Goal: Navigation & Orientation: Find specific page/section

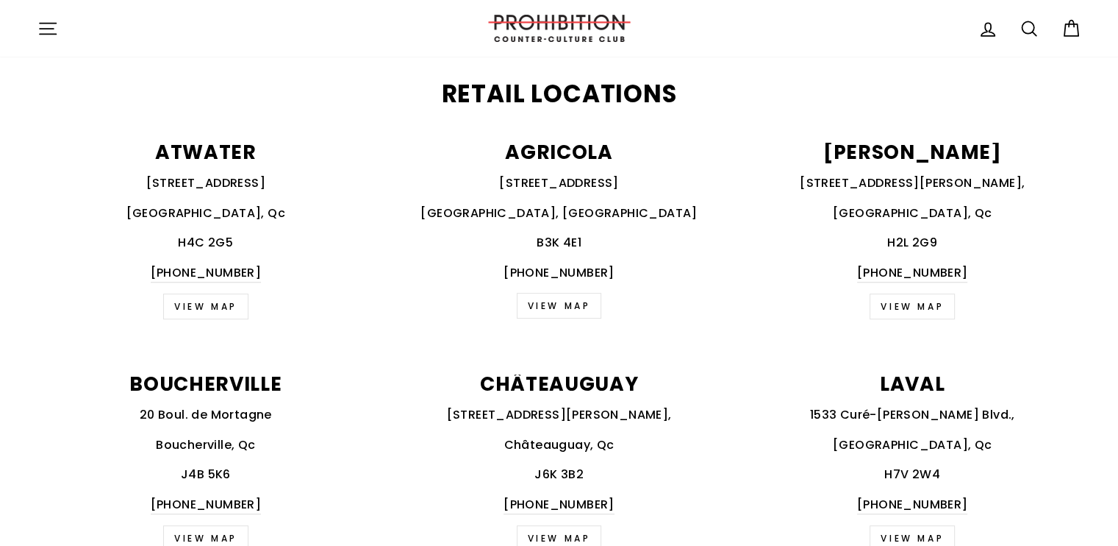
scroll to position [553, 0]
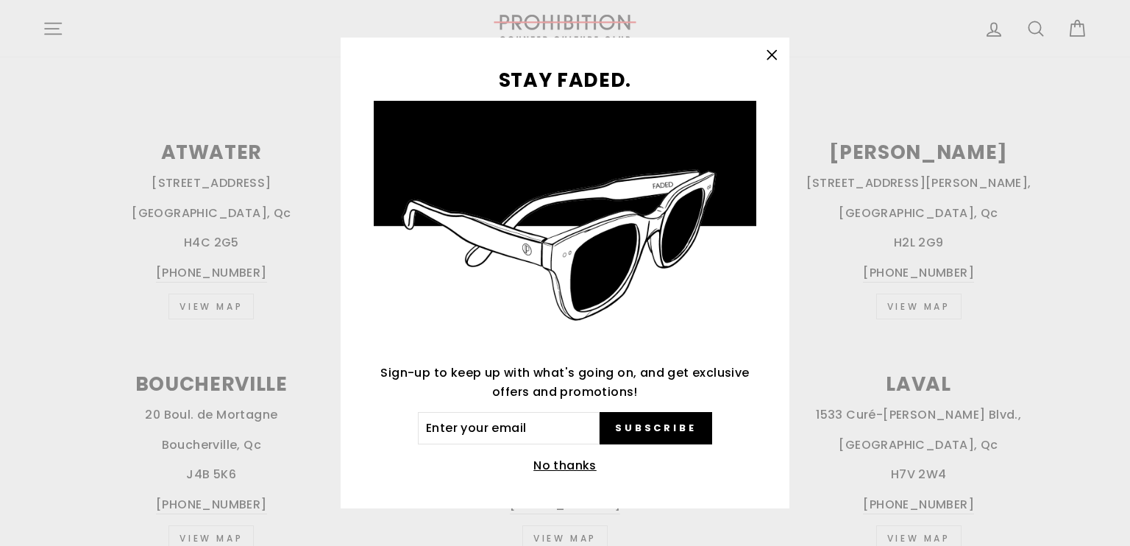
click at [773, 53] on icon "button" at bounding box center [771, 54] width 9 height 9
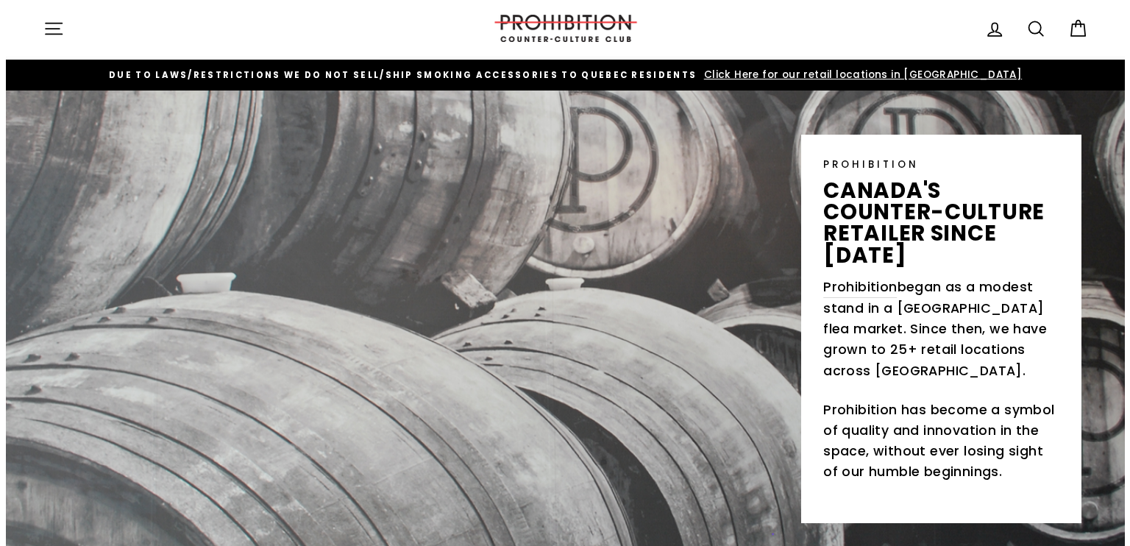
scroll to position [0, 0]
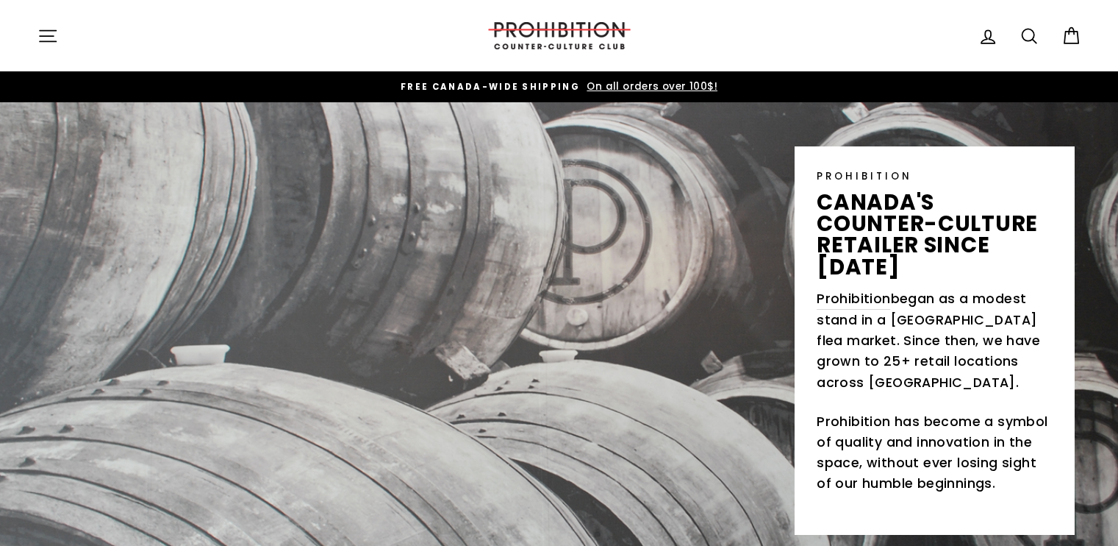
click at [51, 32] on icon "button" at bounding box center [48, 36] width 21 height 21
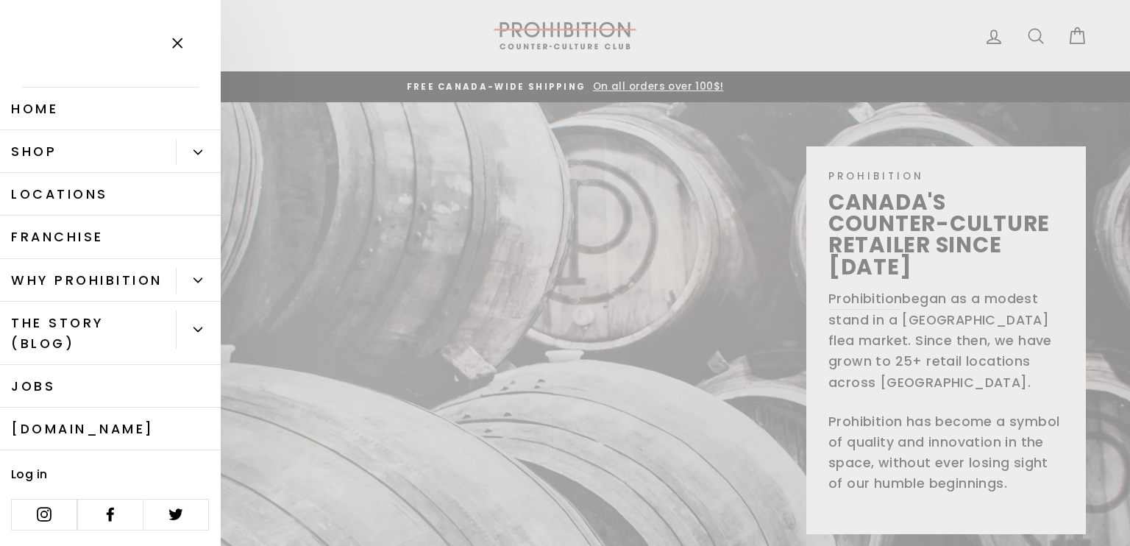
click at [81, 204] on link "Locations" at bounding box center [110, 194] width 221 height 43
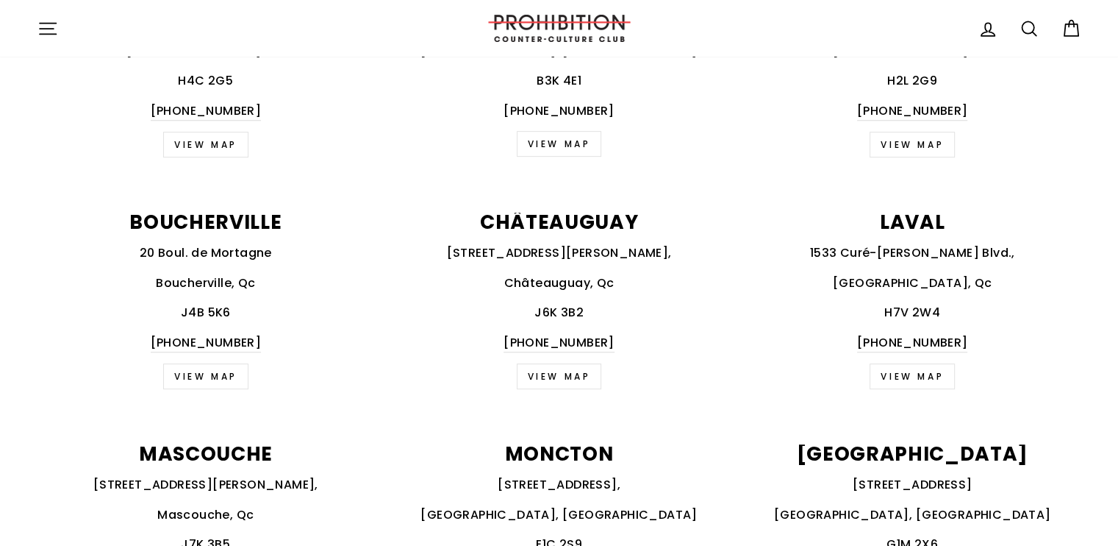
scroll to position [708, 0]
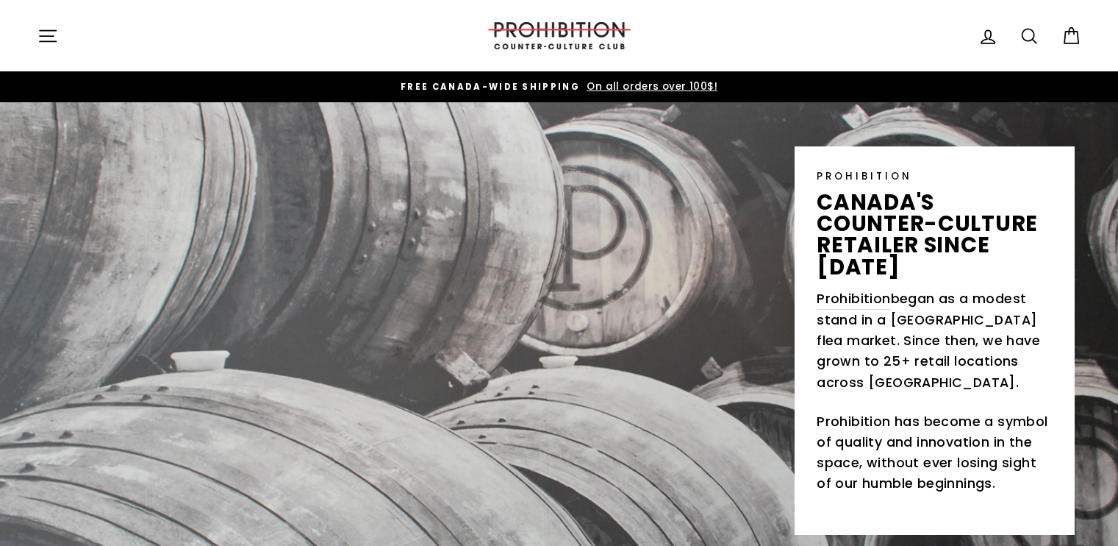
click at [68, 33] on div "Site navigation" at bounding box center [251, 36] width 427 height 42
click at [46, 33] on icon "button" at bounding box center [48, 36] width 21 height 21
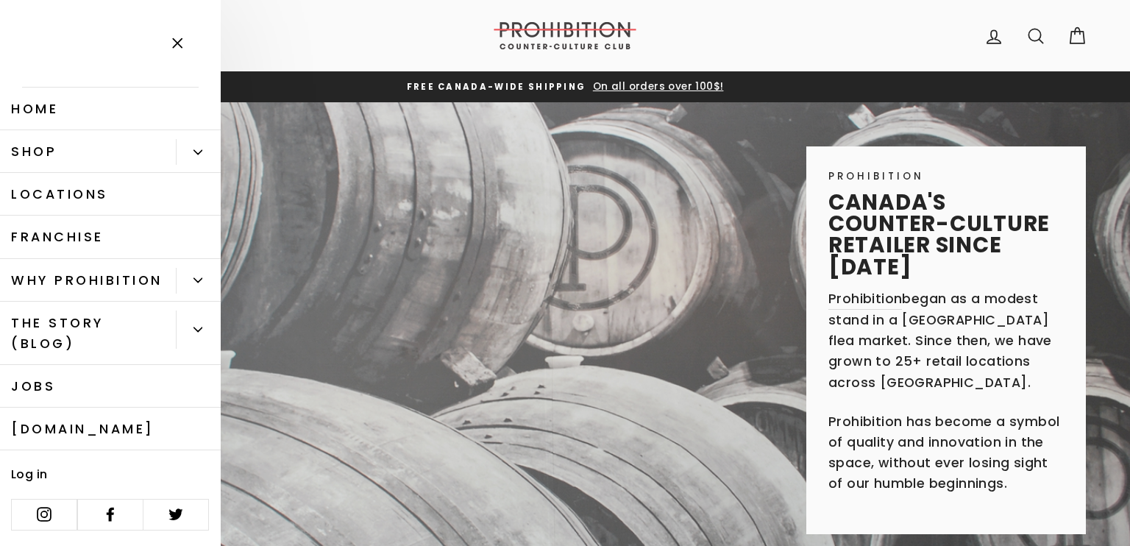
scroll to position [18, 0]
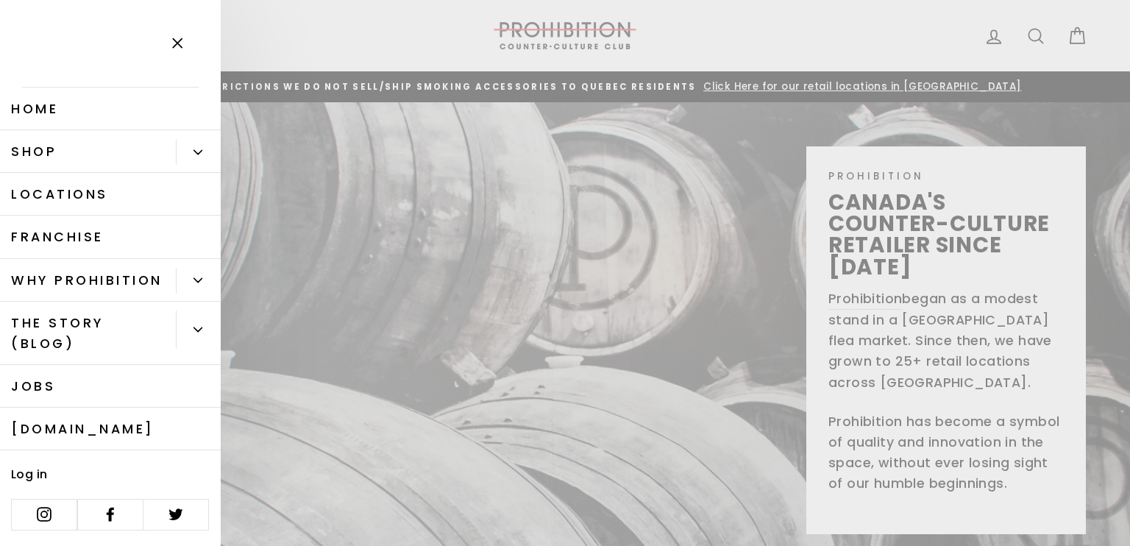
click at [127, 140] on link "Shop" at bounding box center [88, 151] width 176 height 43
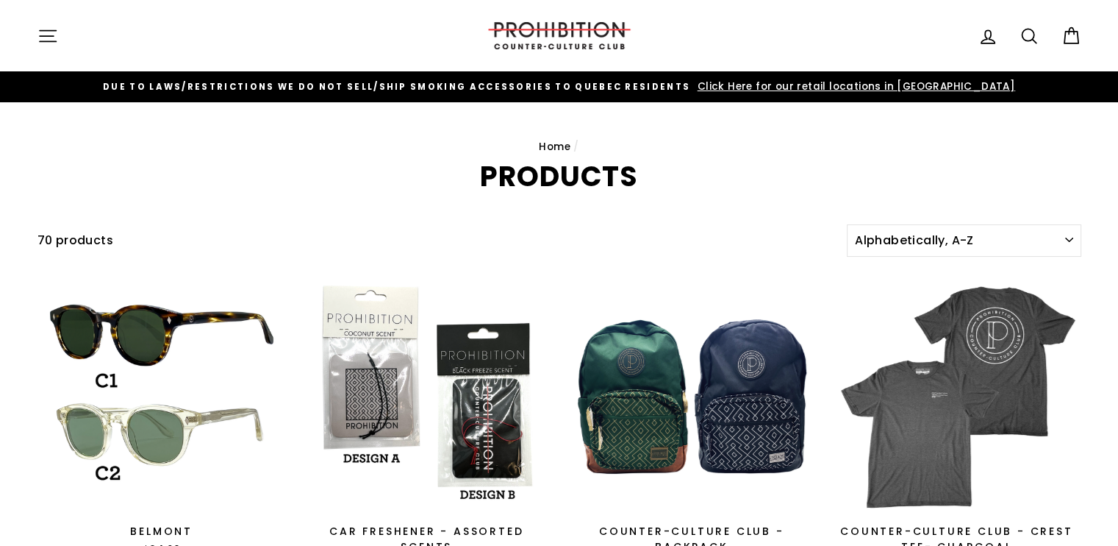
click at [56, 28] on icon "button" at bounding box center [48, 36] width 21 height 21
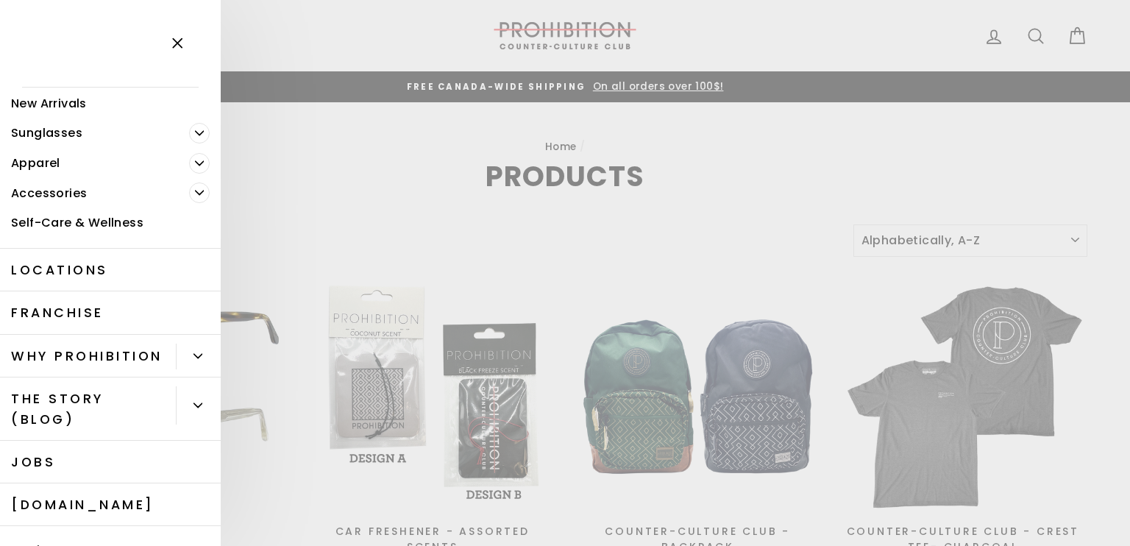
scroll to position [179, 0]
